Goal: Navigation & Orientation: Go to known website

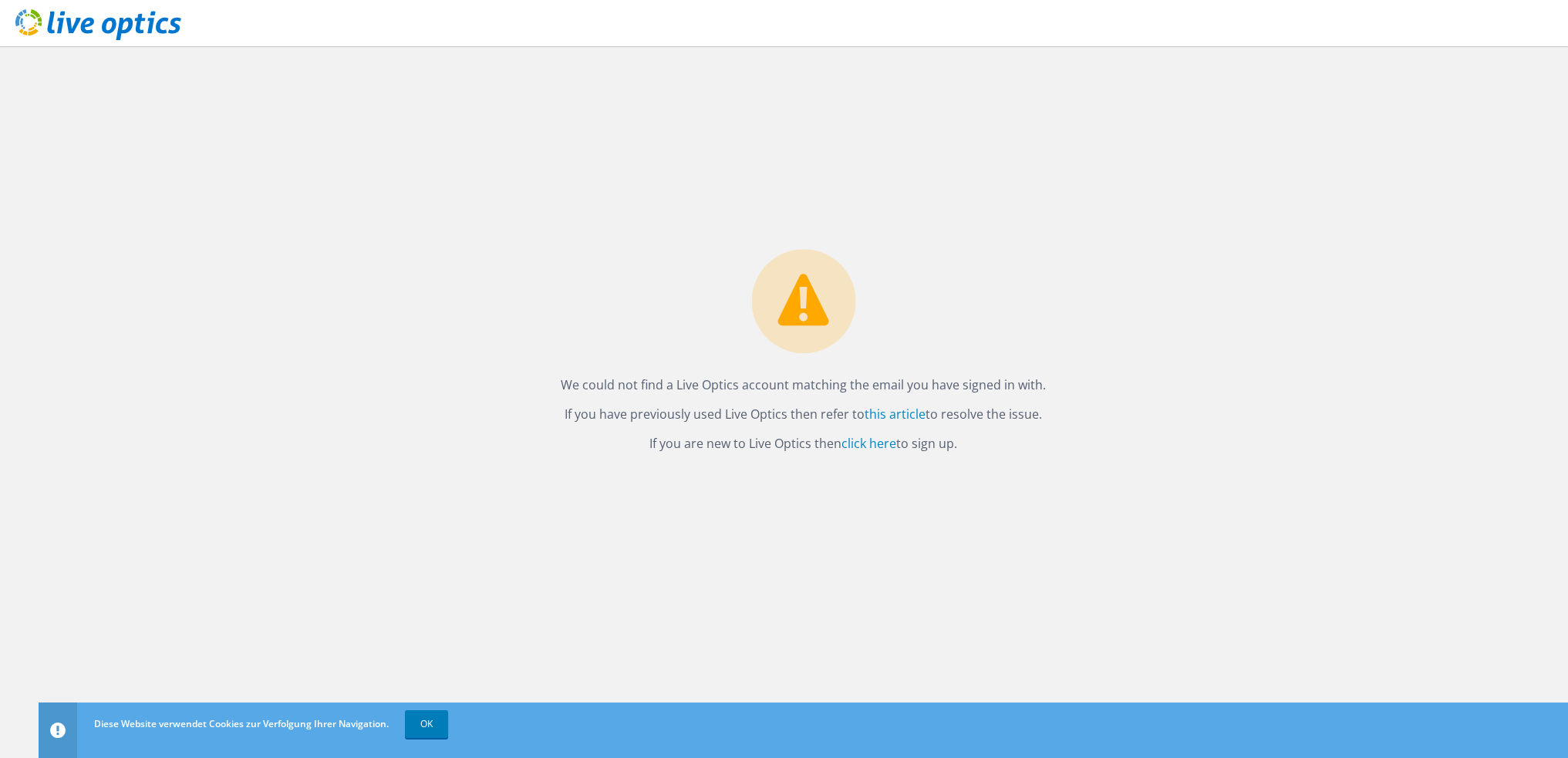
click at [100, 47] on div at bounding box center [90, 26] width 181 height 51
click at [101, 27] on icon at bounding box center [98, 24] width 166 height 31
